Goal: Check status: Check status

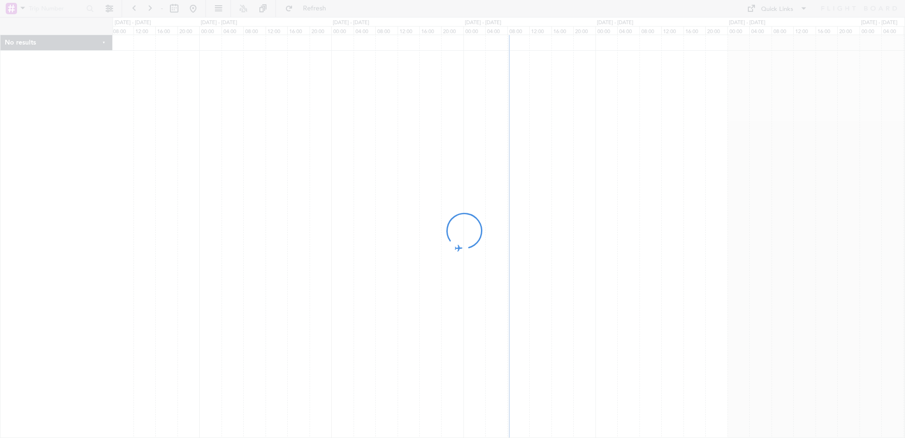
click at [18, 8] on div at bounding box center [452, 219] width 905 height 438
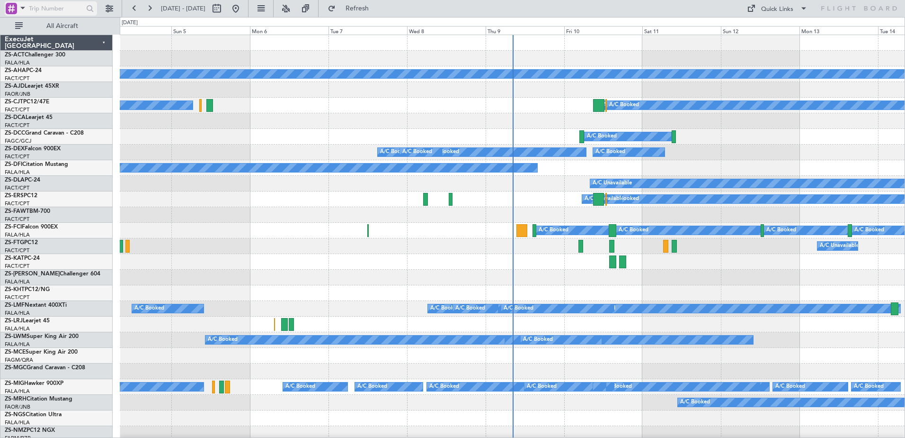
click at [20, 9] on span at bounding box center [22, 8] width 11 height 12
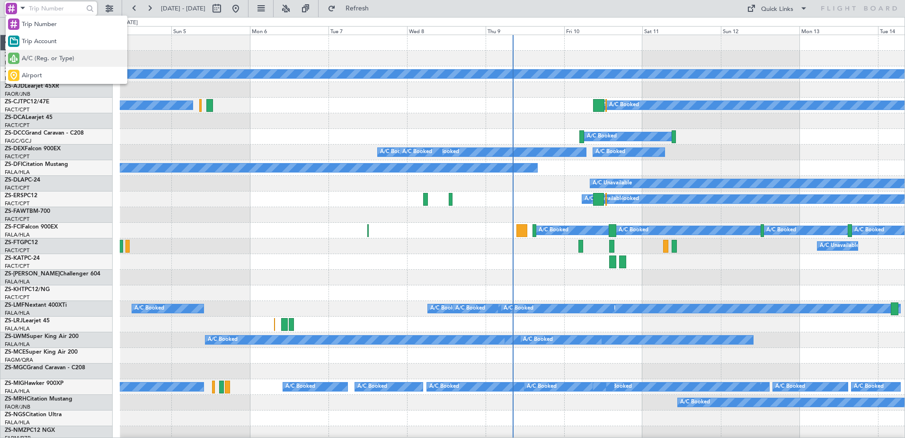
click at [42, 55] on span "A/C (Reg. or Type)" at bounding box center [48, 58] width 53 height 9
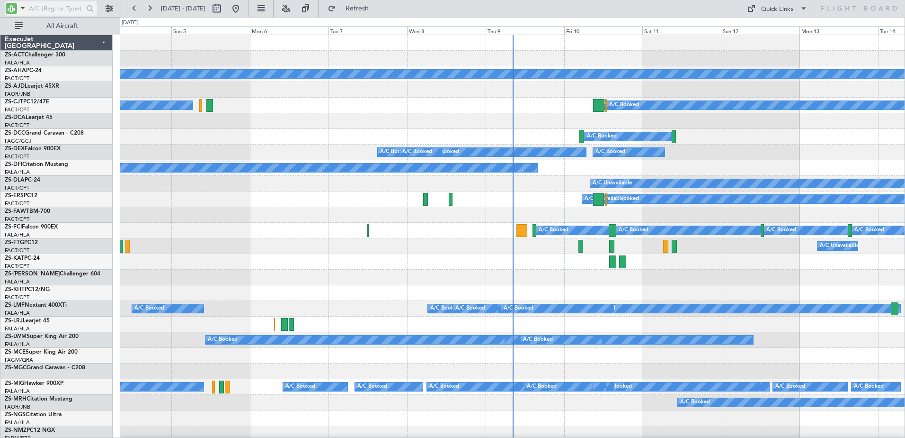
click at [46, 6] on input "text" at bounding box center [56, 8] width 54 height 14
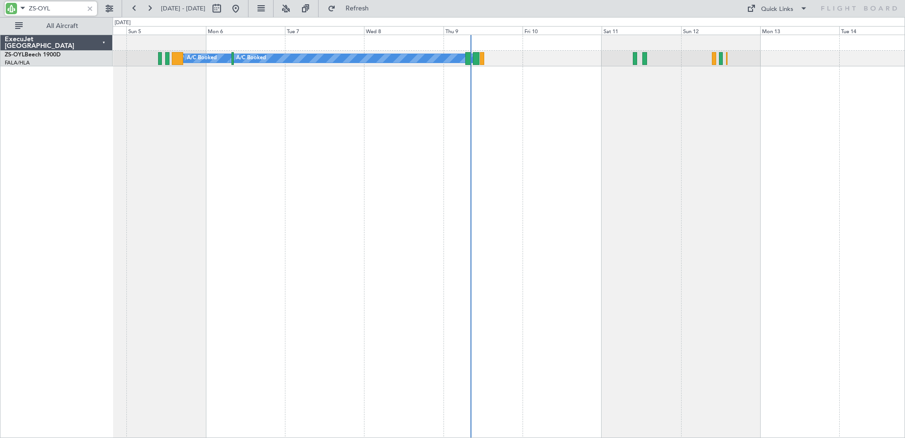
click at [198, 185] on div "A/C Booked A/C Booked A/C Booked A/C Booked A/C Booked A/C Booked A/C Booked A/…" at bounding box center [509, 236] width 793 height 403
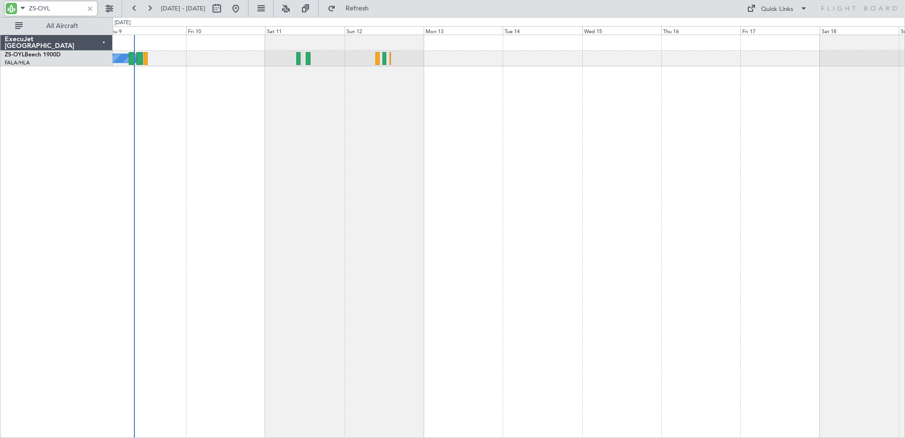
click at [375, 185] on div "A/C Booked A/C Booked A/C Booked A/C Booked A/C Booked A/C Booked A/C Booked A/…" at bounding box center [509, 236] width 793 height 403
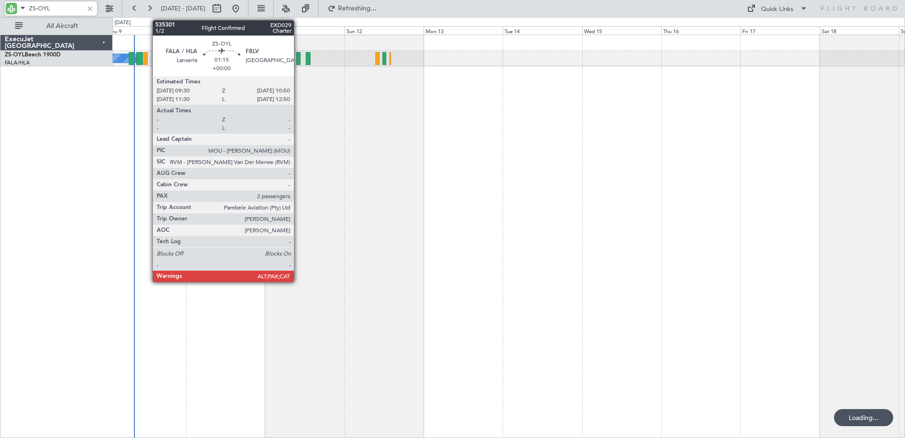
click at [298, 58] on div at bounding box center [298, 58] width 5 height 13
type input "ZS-OYL"
